Goal: Check status: Check status

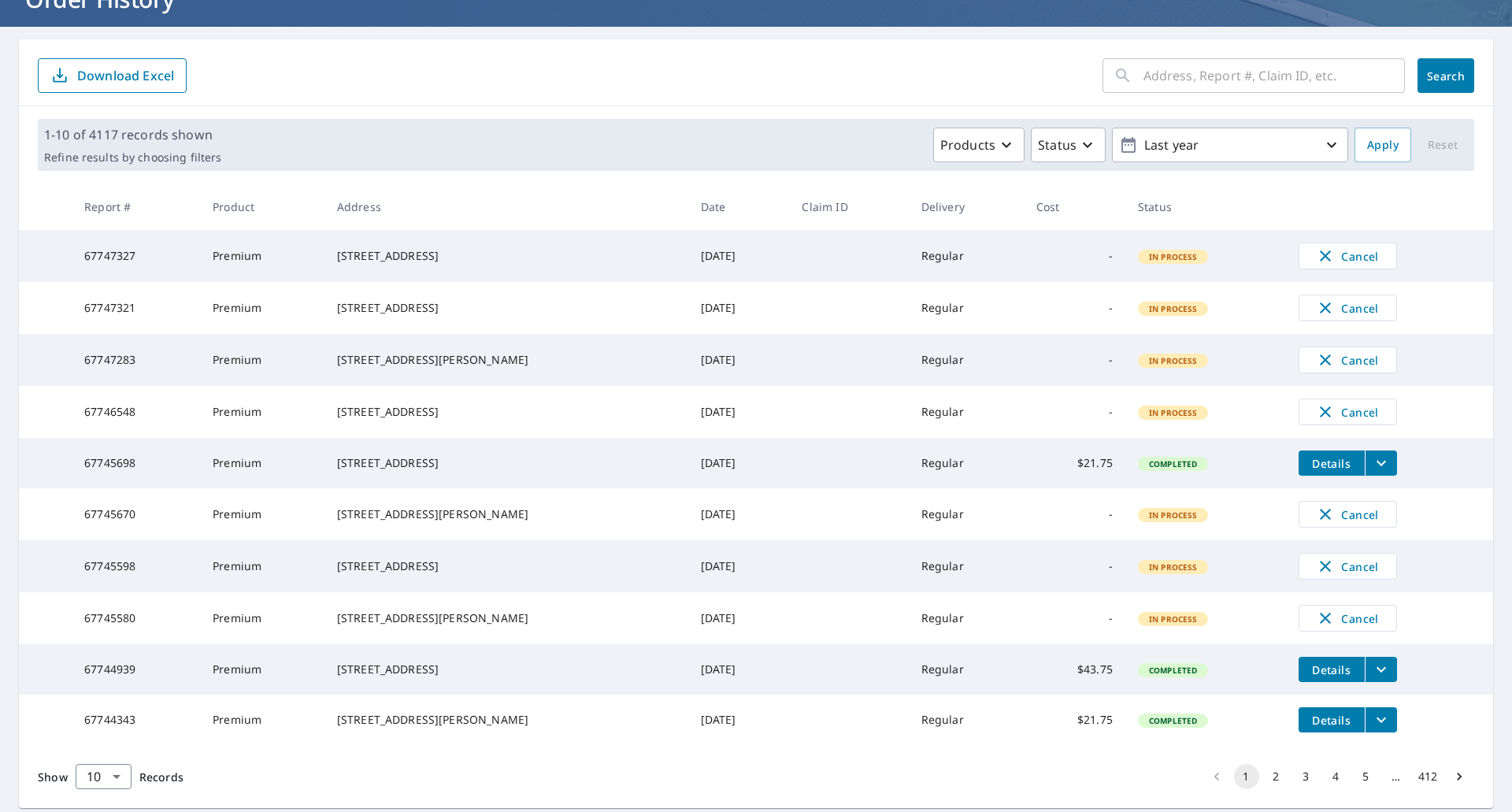
scroll to position [158, 0]
